Goal: Information Seeking & Learning: Learn about a topic

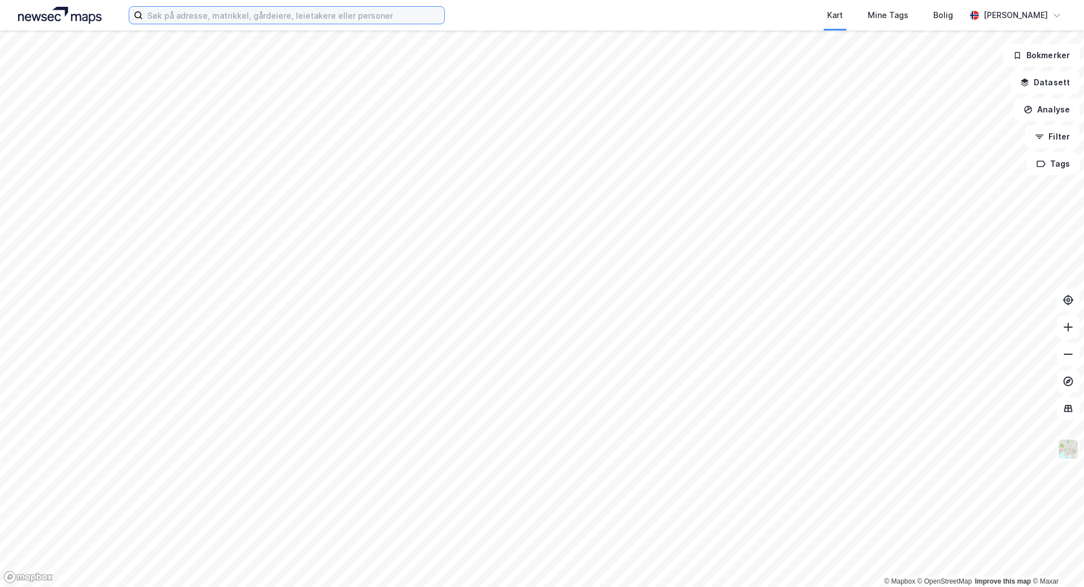
click at [164, 18] on input at bounding box center [294, 15] width 302 height 17
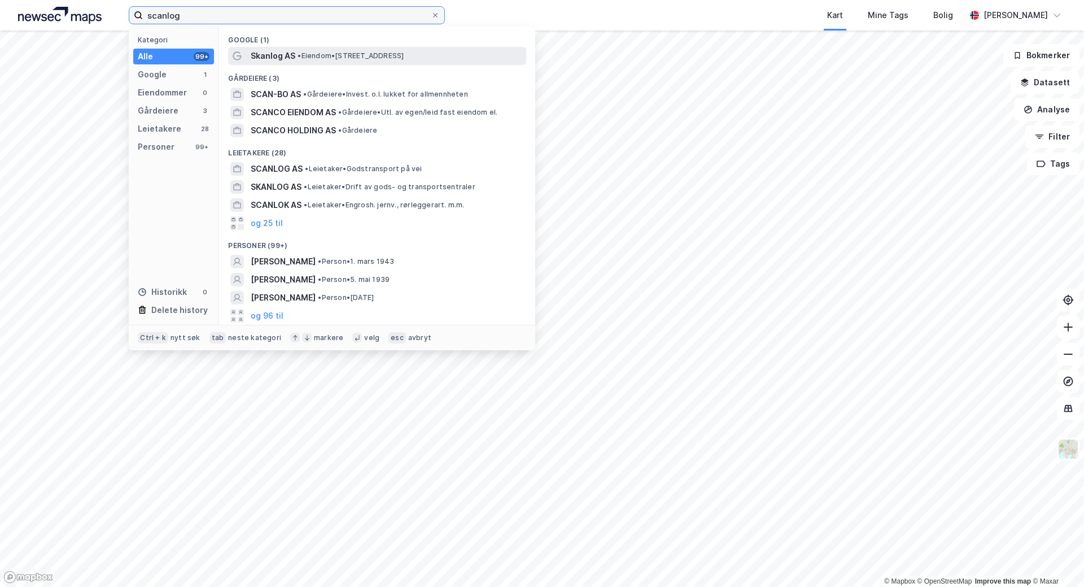
type input "scanlog"
click at [382, 53] on span "• Eiendom • [STREET_ADDRESS]" at bounding box center [351, 55] width 106 height 9
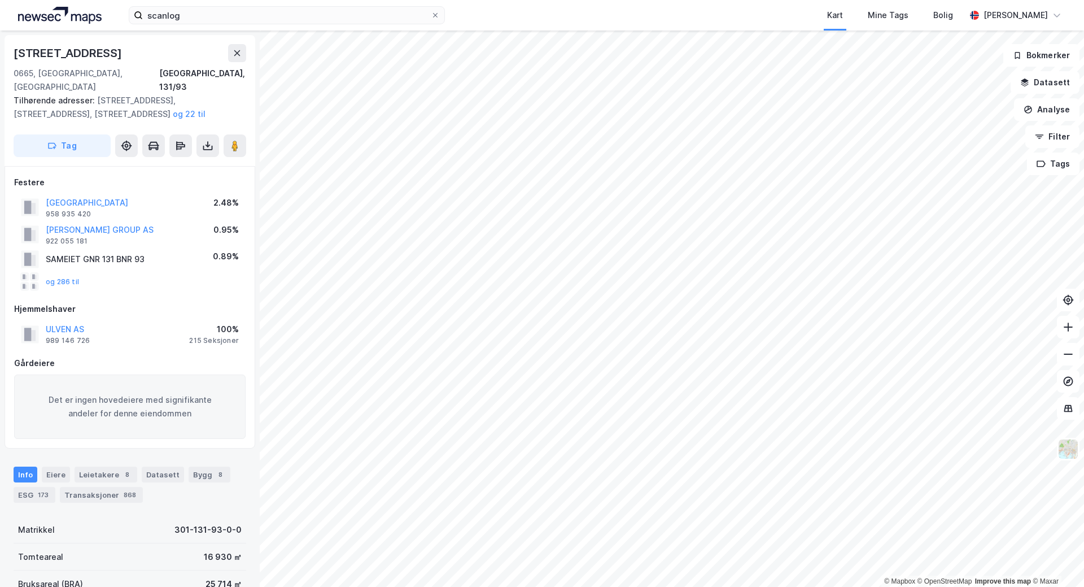
scroll to position [56, 0]
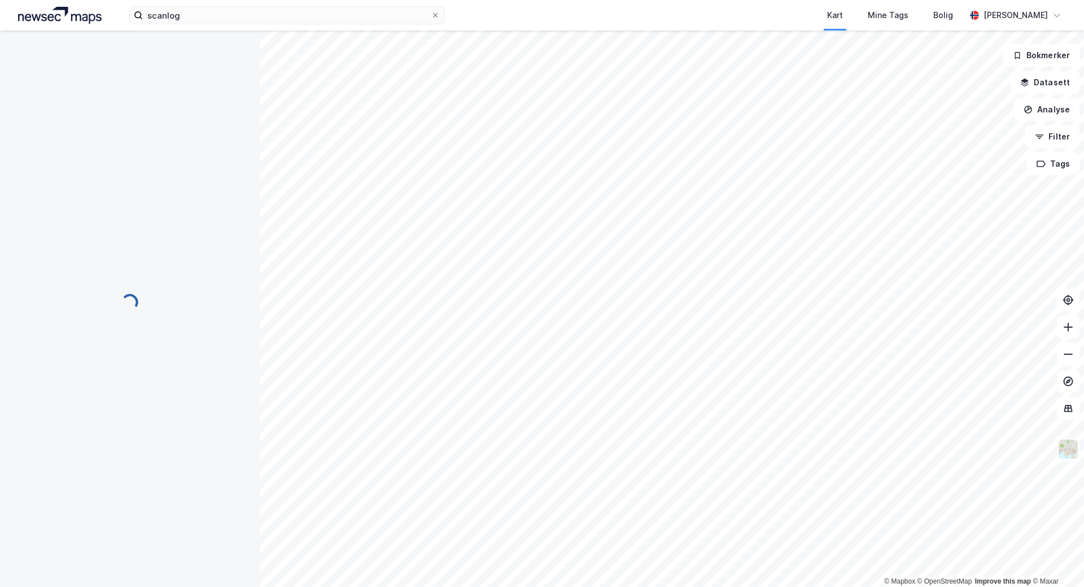
scroll to position [42, 0]
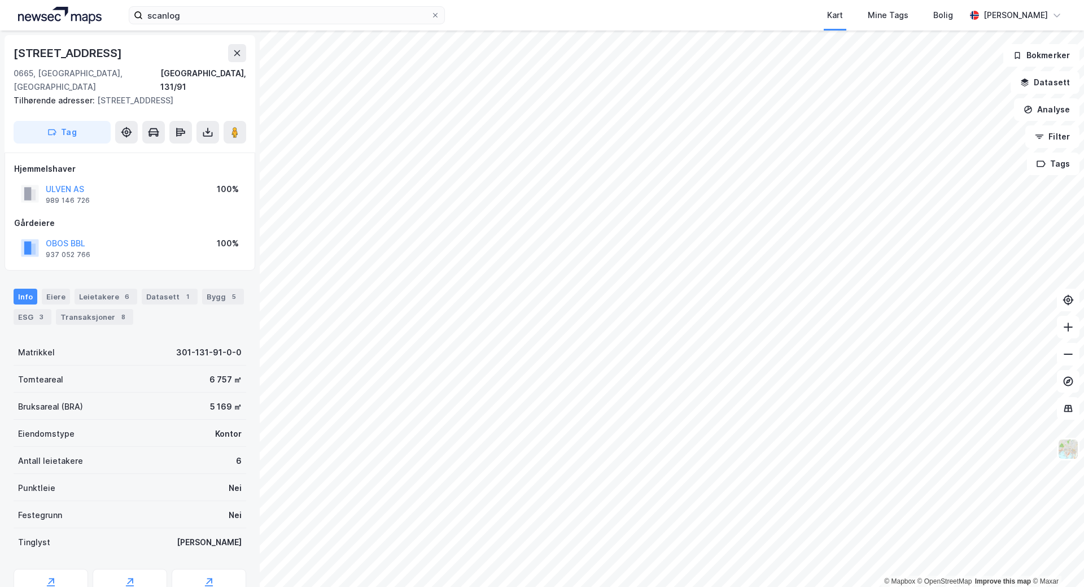
scroll to position [1, 0]
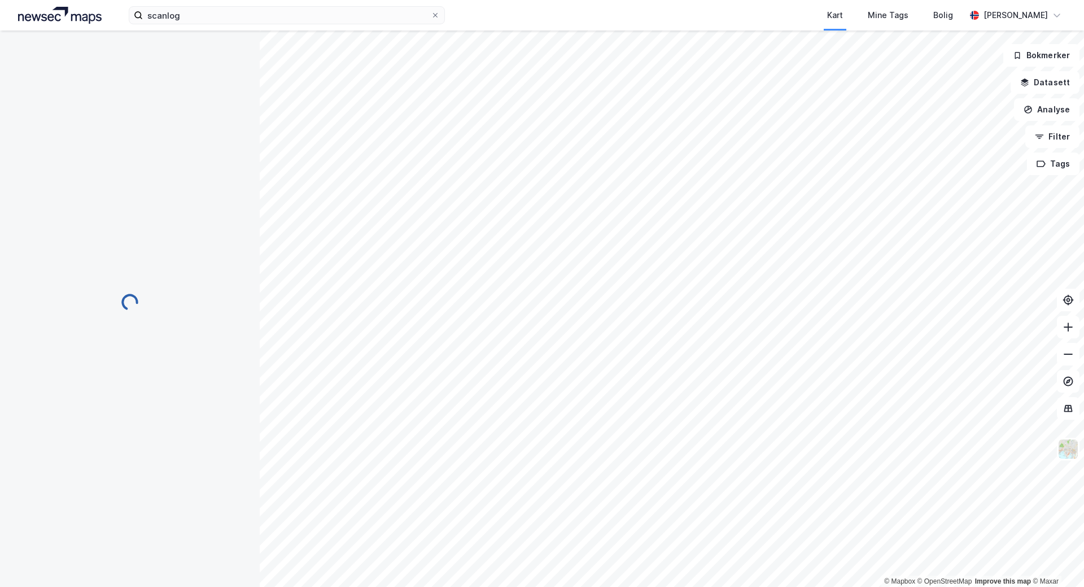
scroll to position [1, 0]
